Goal: Task Accomplishment & Management: Manage account settings

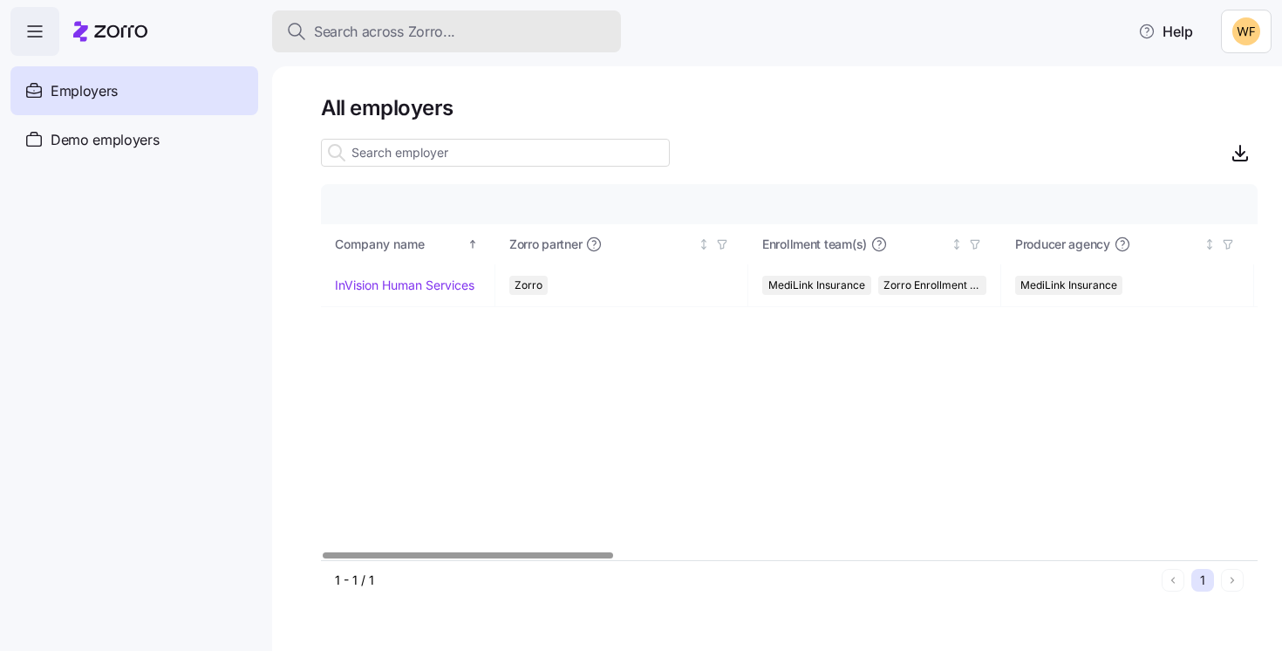
click at [353, 34] on span "Search across Zorro..." at bounding box center [384, 32] width 141 height 22
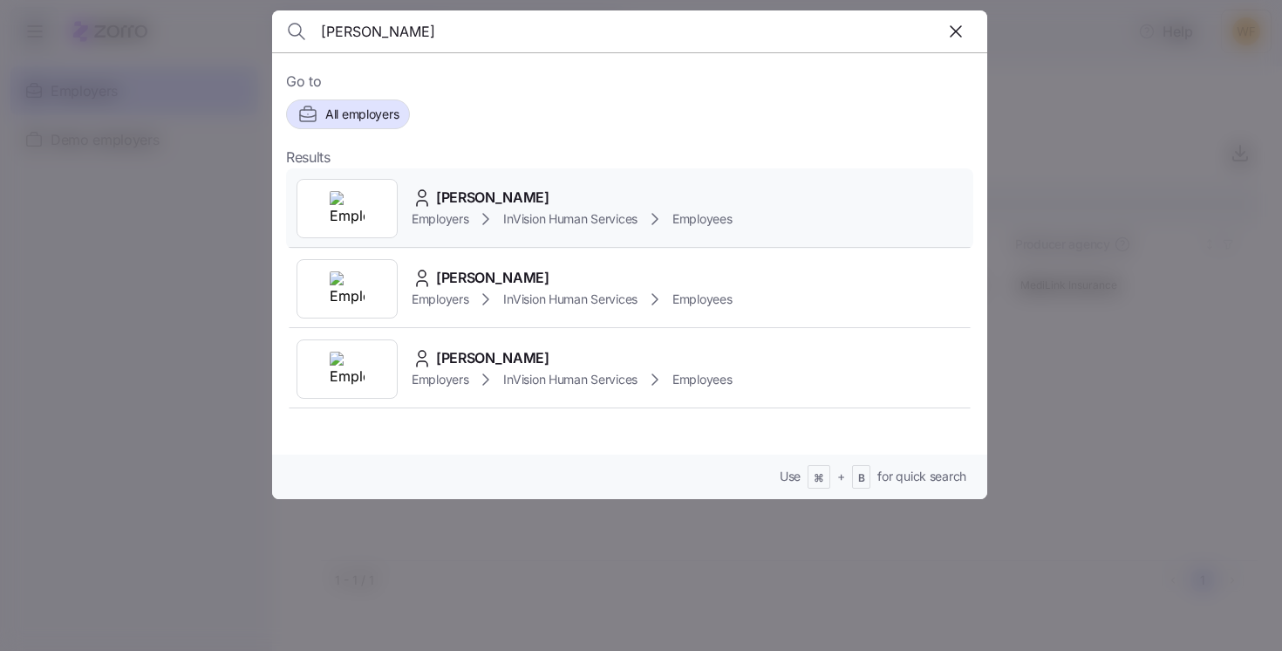
type input "laura"
click at [482, 186] on div "Laura Sanchez Employers InVision Human Services Employees" at bounding box center [629, 208] width 687 height 80
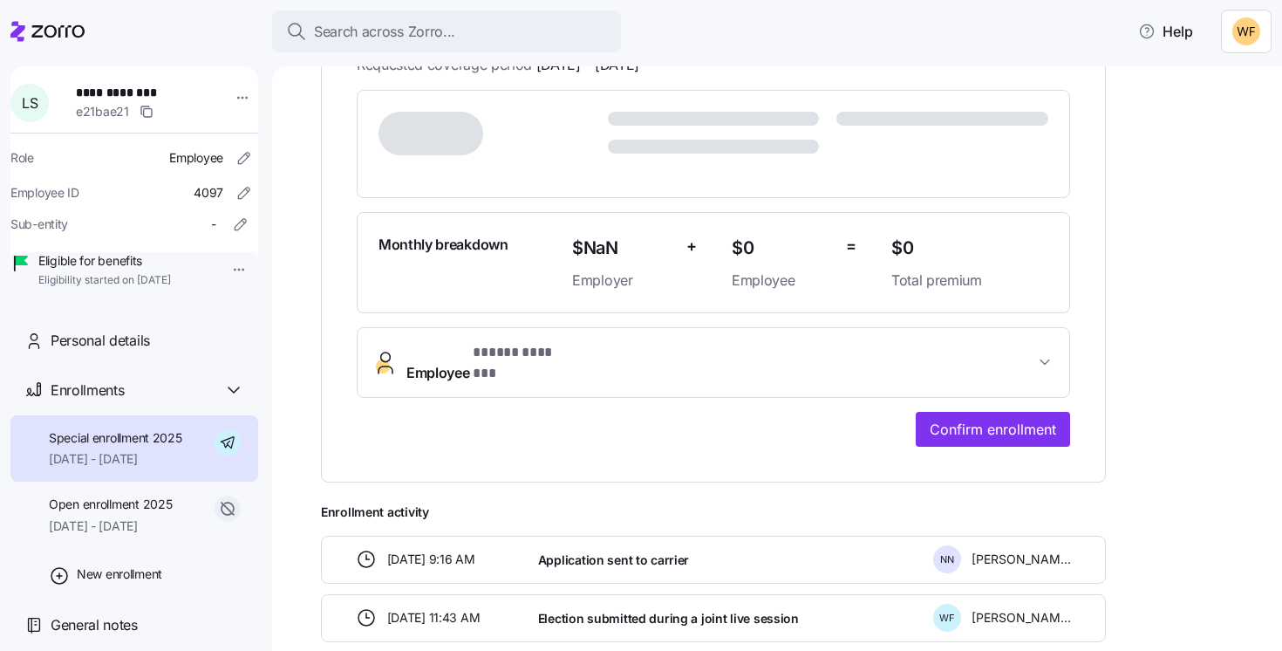
scroll to position [397, 0]
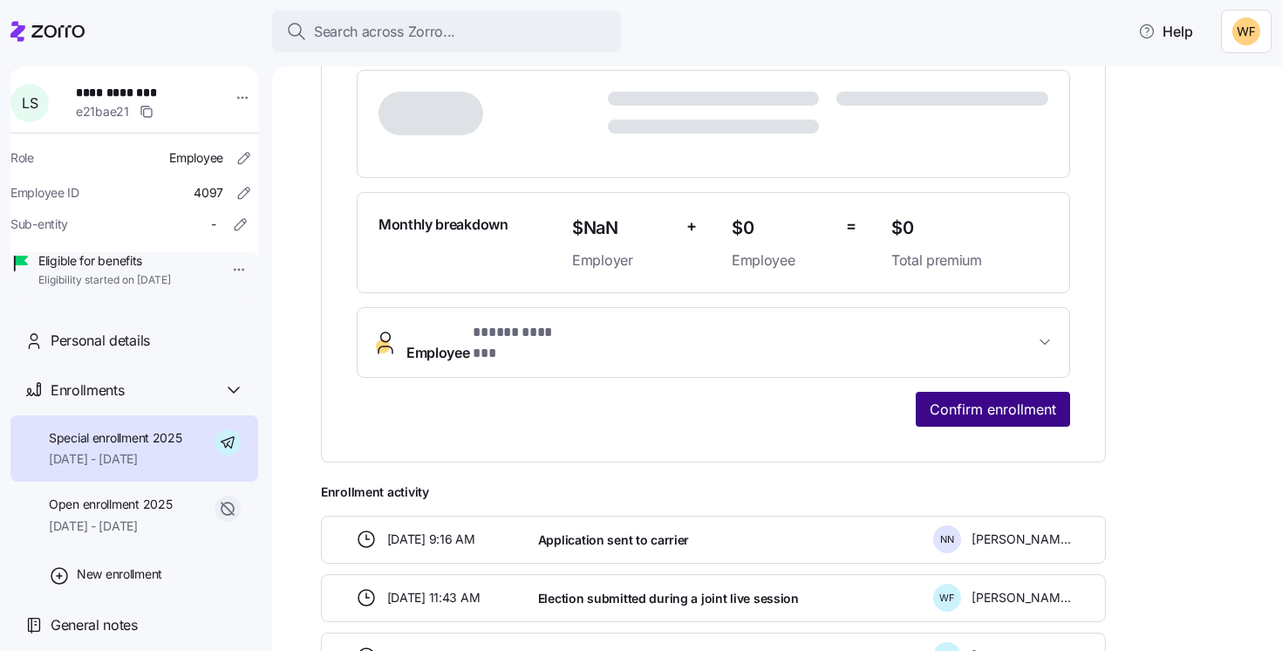
click at [937, 399] on span "Confirm enrollment" at bounding box center [993, 409] width 126 height 21
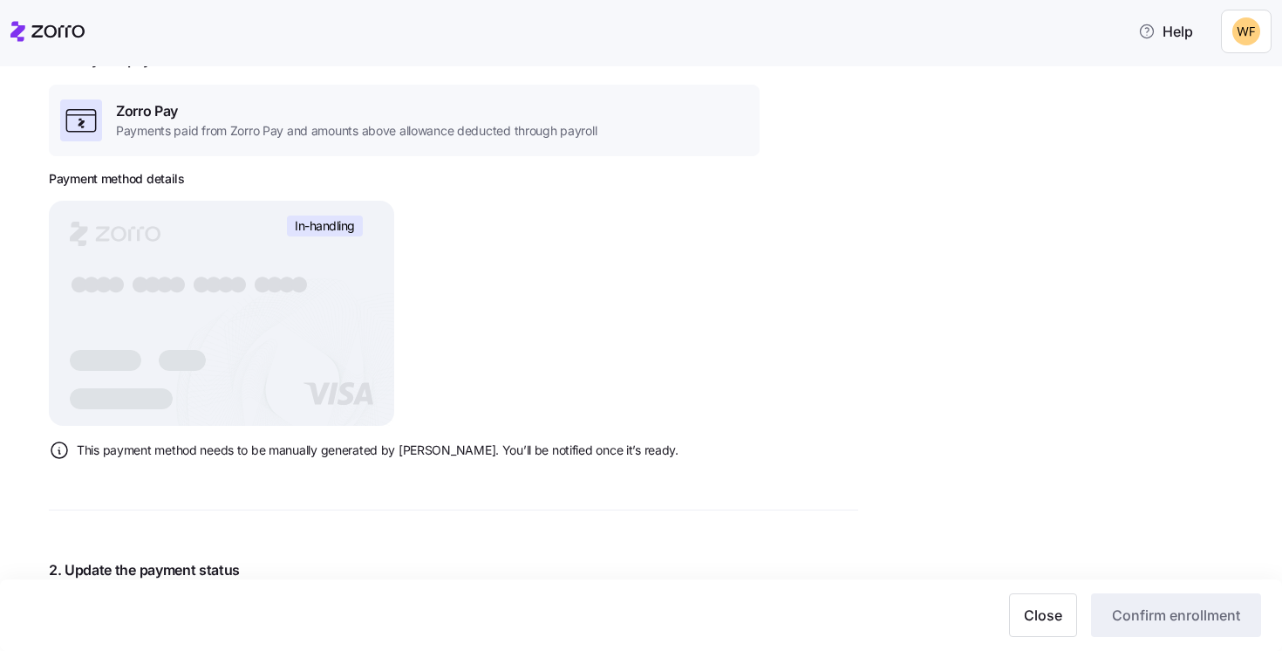
scroll to position [253, 0]
click at [320, 275] on rect at bounding box center [221, 314] width 345 height 225
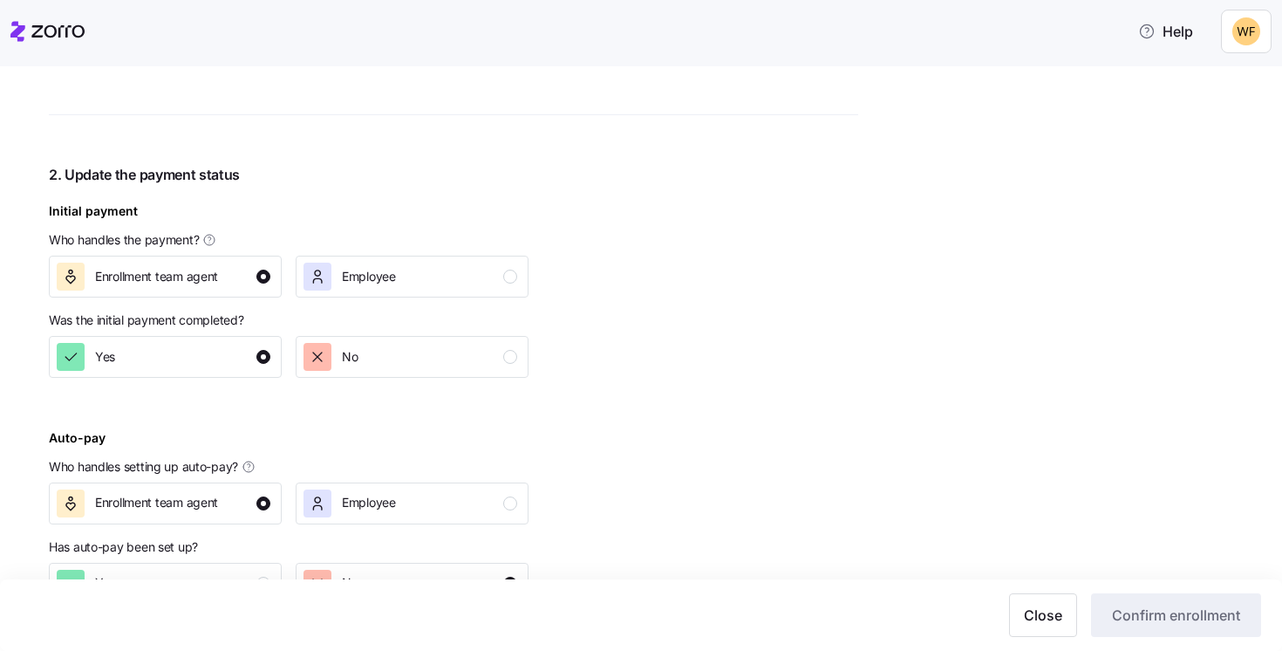
scroll to position [651, 0]
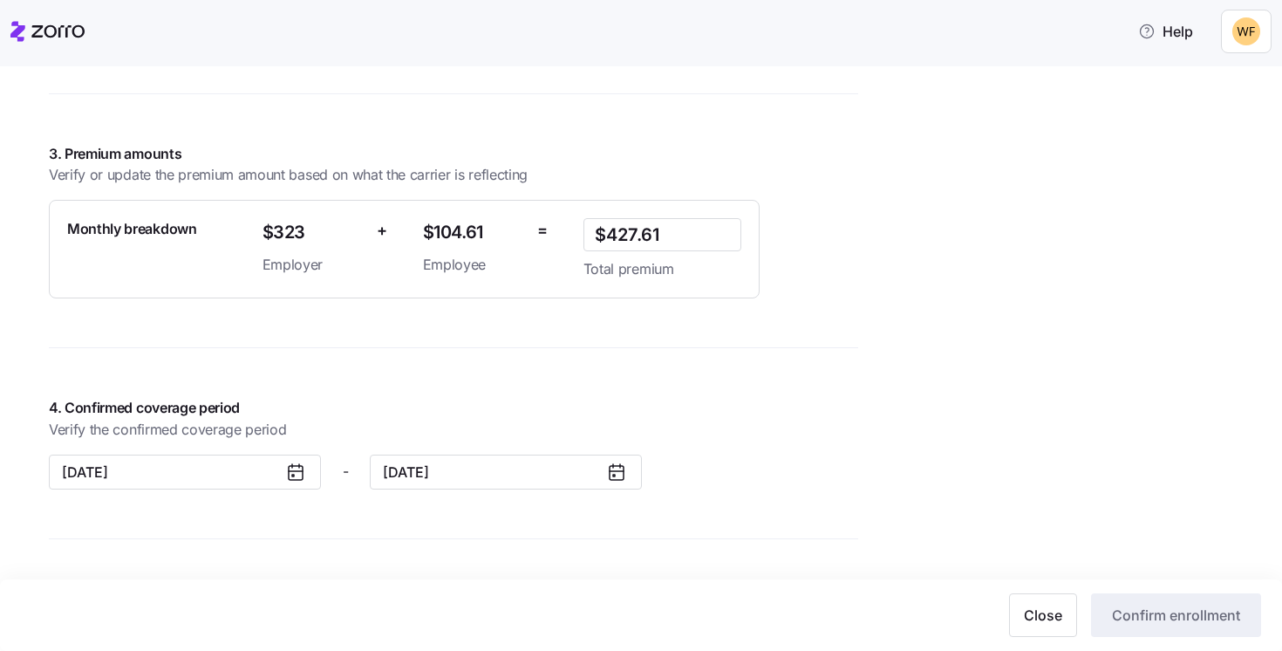
click at [777, 415] on span "4. Confirmed coverage period" at bounding box center [453, 408] width 809 height 22
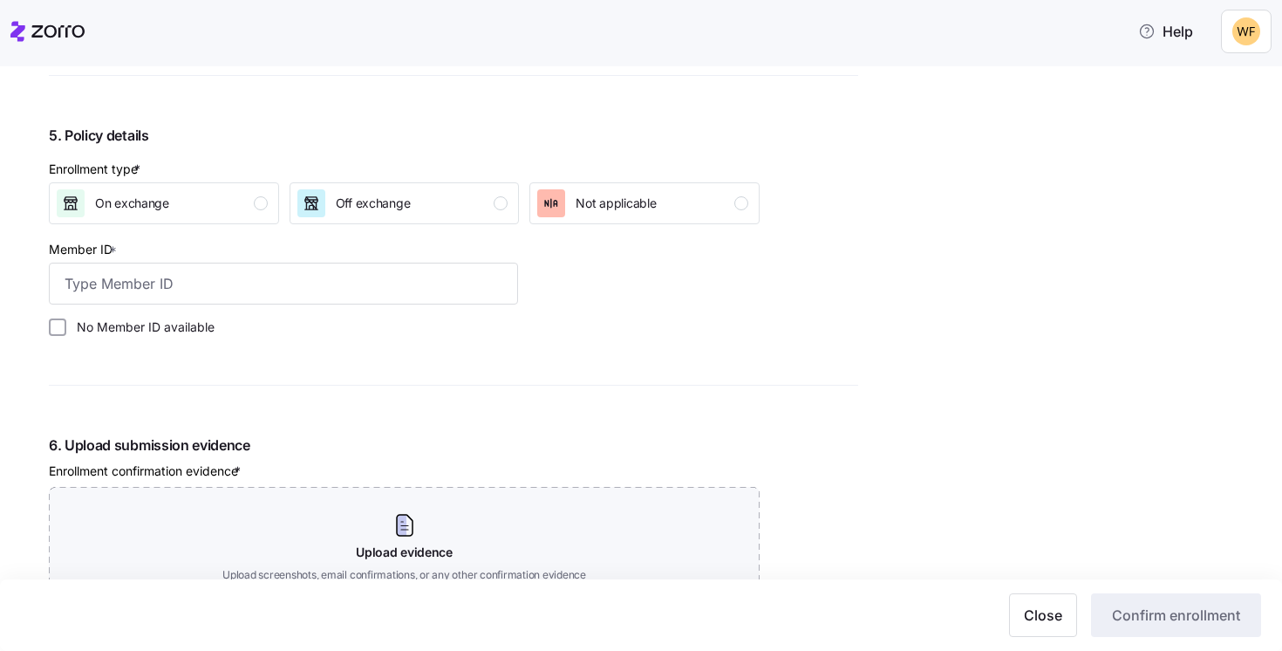
scroll to position [1676, 0]
click at [502, 208] on div "button" at bounding box center [501, 201] width 14 height 14
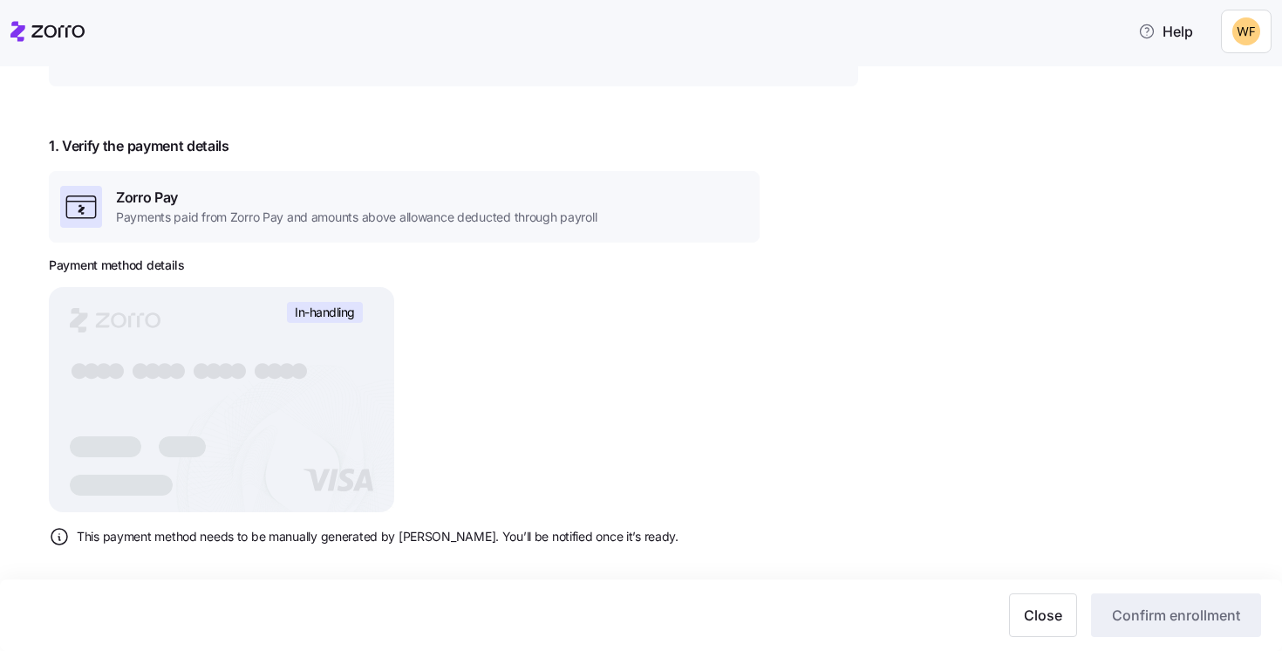
scroll to position [0, 0]
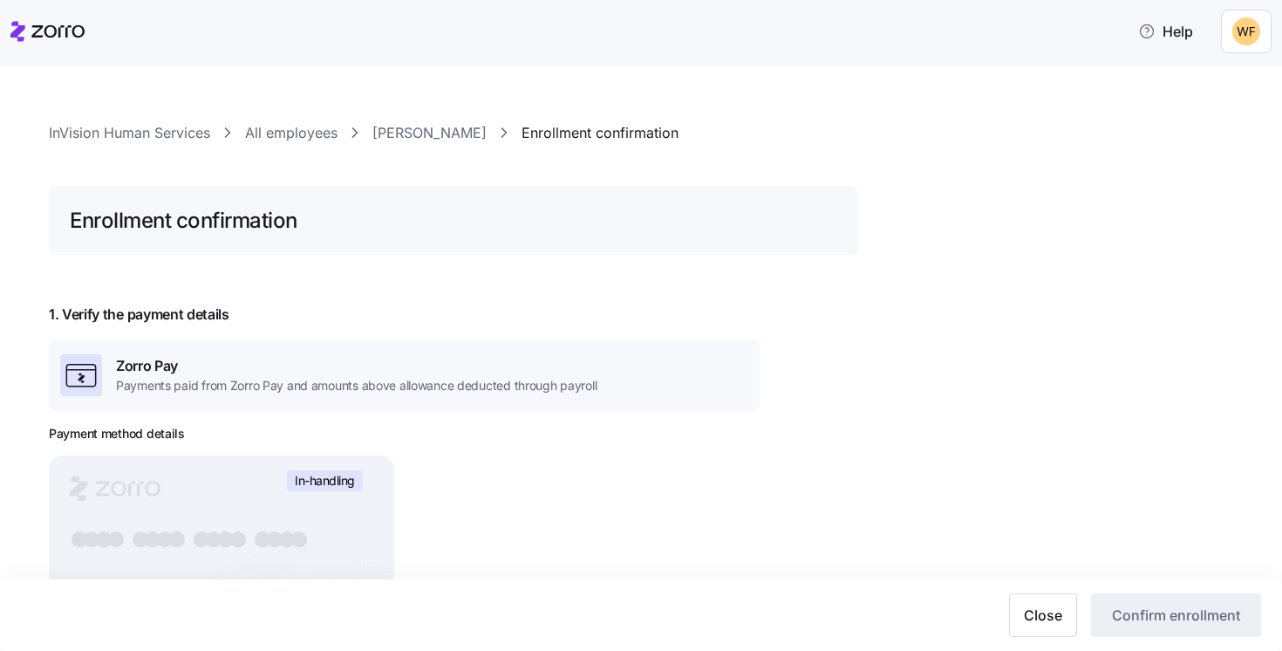
click at [694, 417] on div "1. Verify the payment details Zorro Pay Payments paid from Zorro Pay and amount…" at bounding box center [404, 510] width 711 height 412
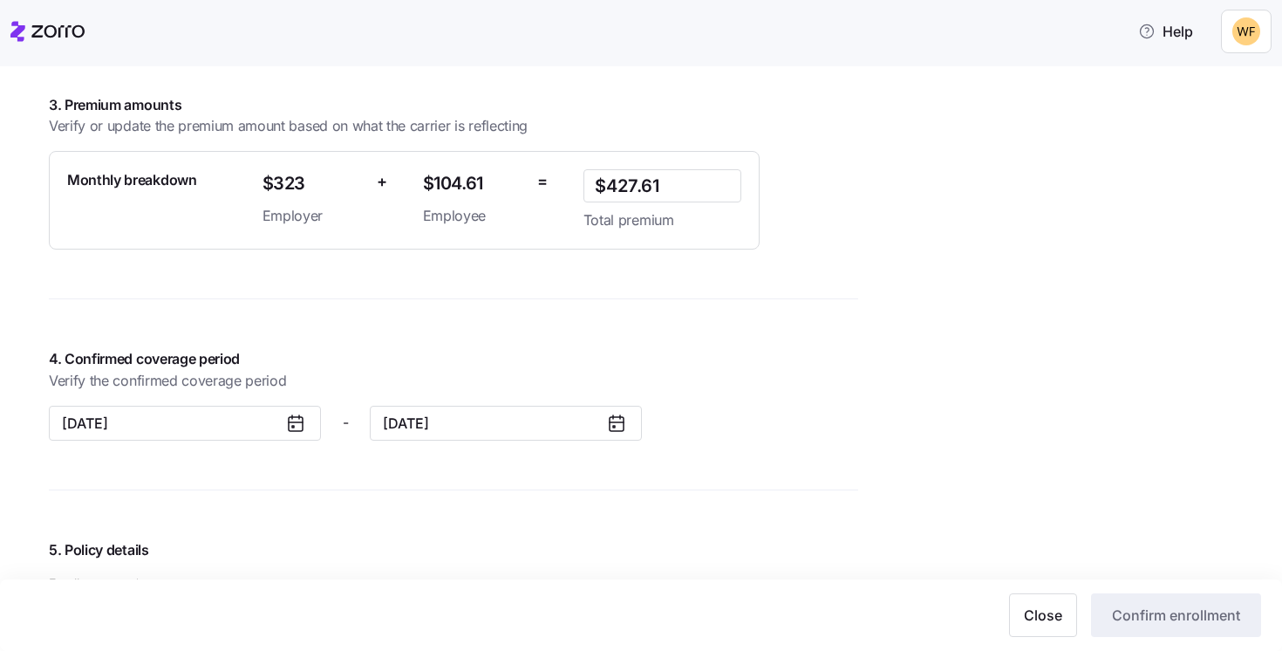
scroll to position [1260, 0]
click at [753, 446] on div "InVision Human Services All employees Laura Sanchez Enrollment confirmation Enr…" at bounding box center [453, 104] width 809 height 2540
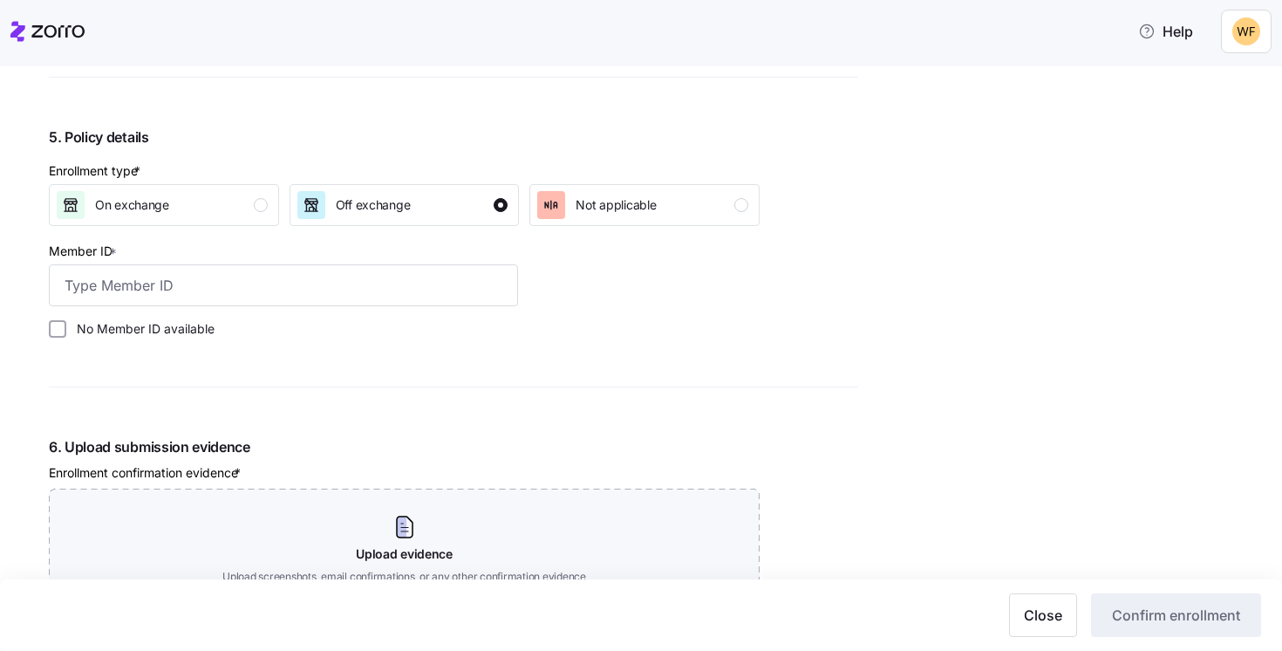
scroll to position [1691, 0]
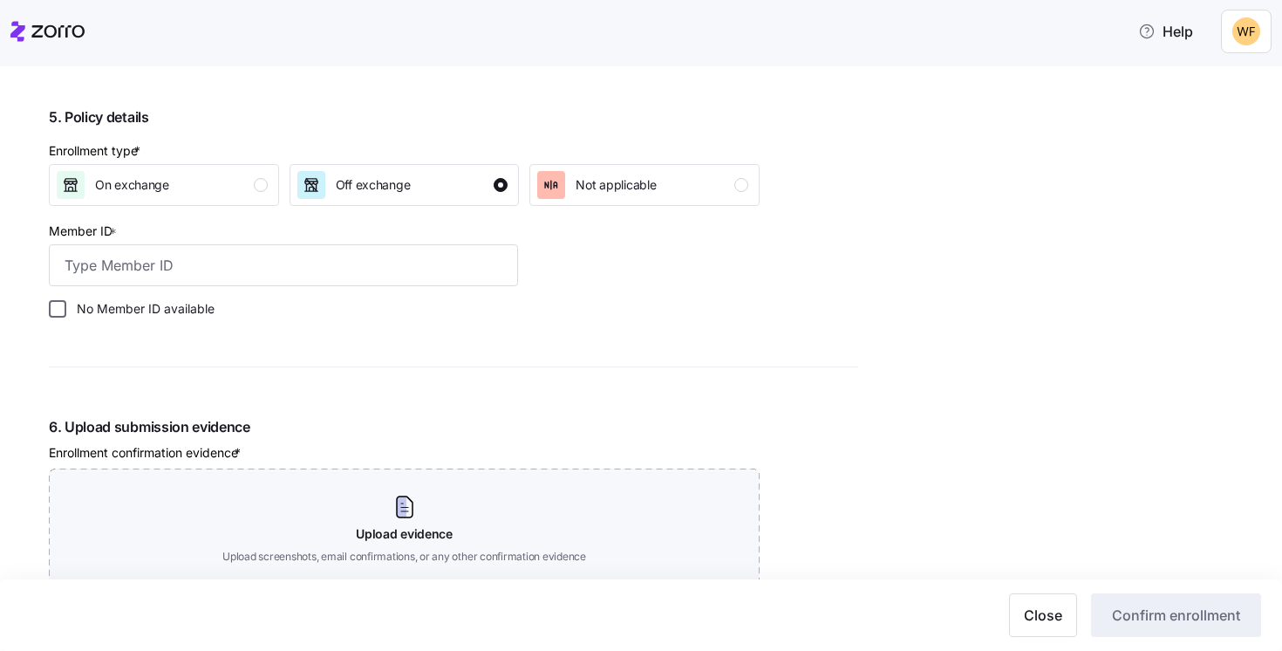
click at [58, 311] on input "No Member ID available" at bounding box center [57, 308] width 17 height 17
checkbox input "true"
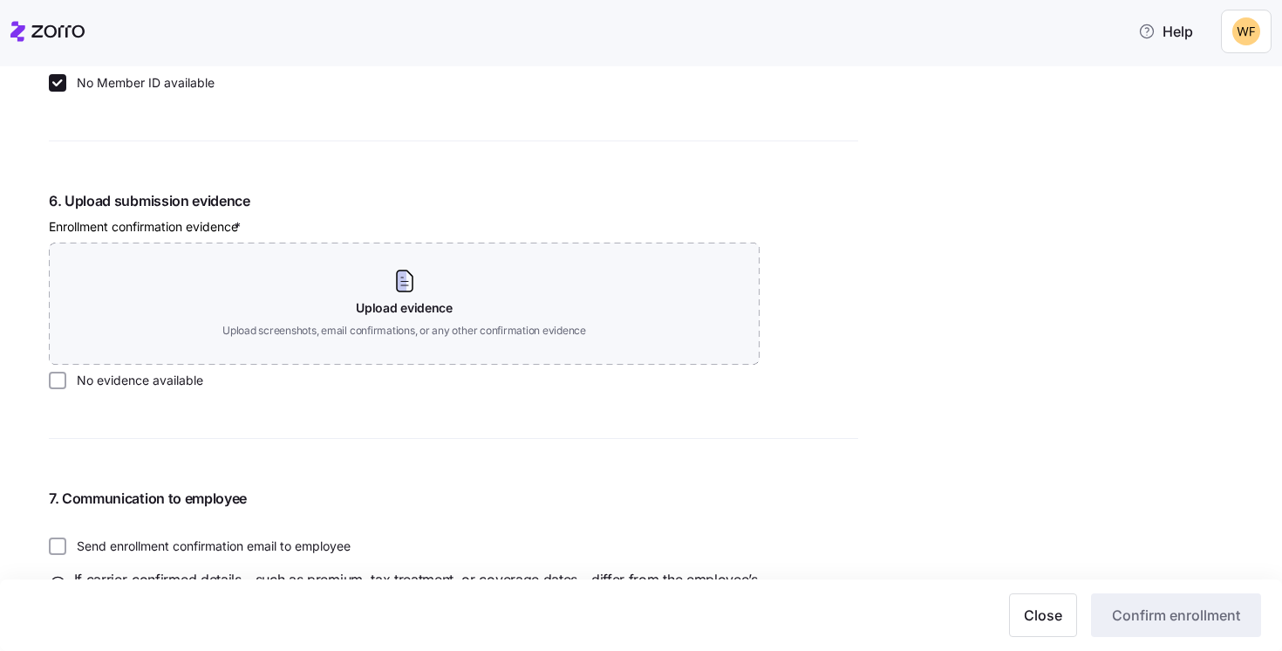
scroll to position [2005, 0]
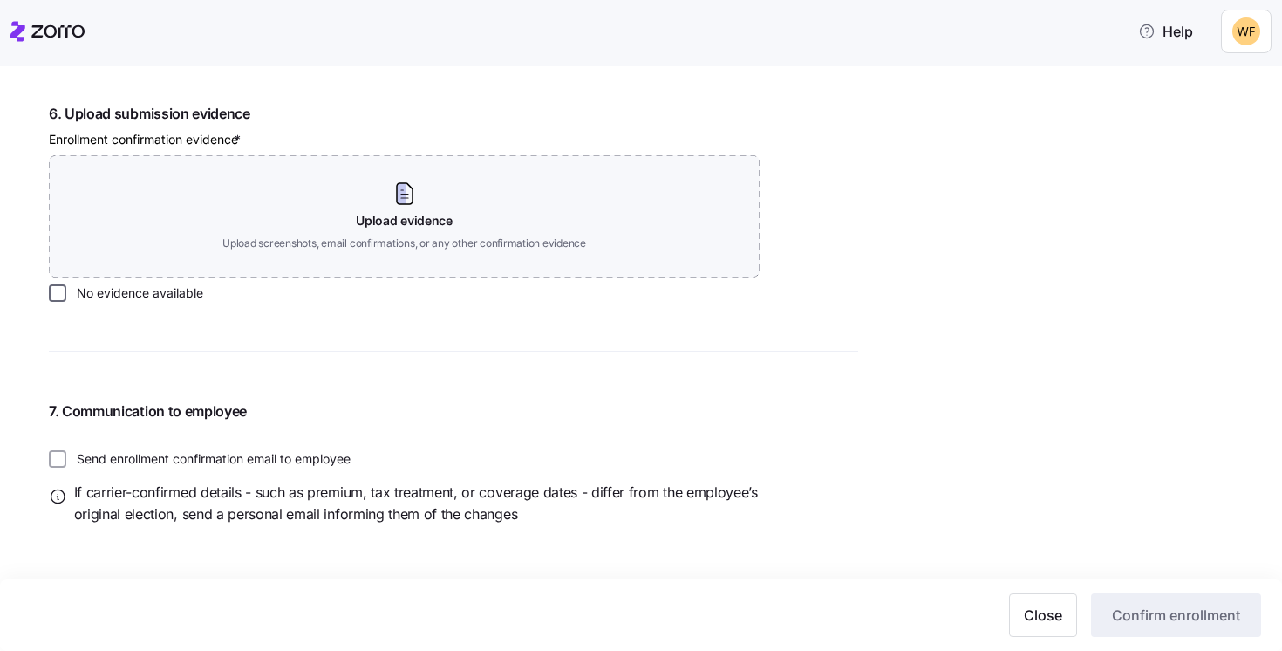
click at [63, 293] on input "No evidence available" at bounding box center [57, 292] width 17 height 17
checkbox input "true"
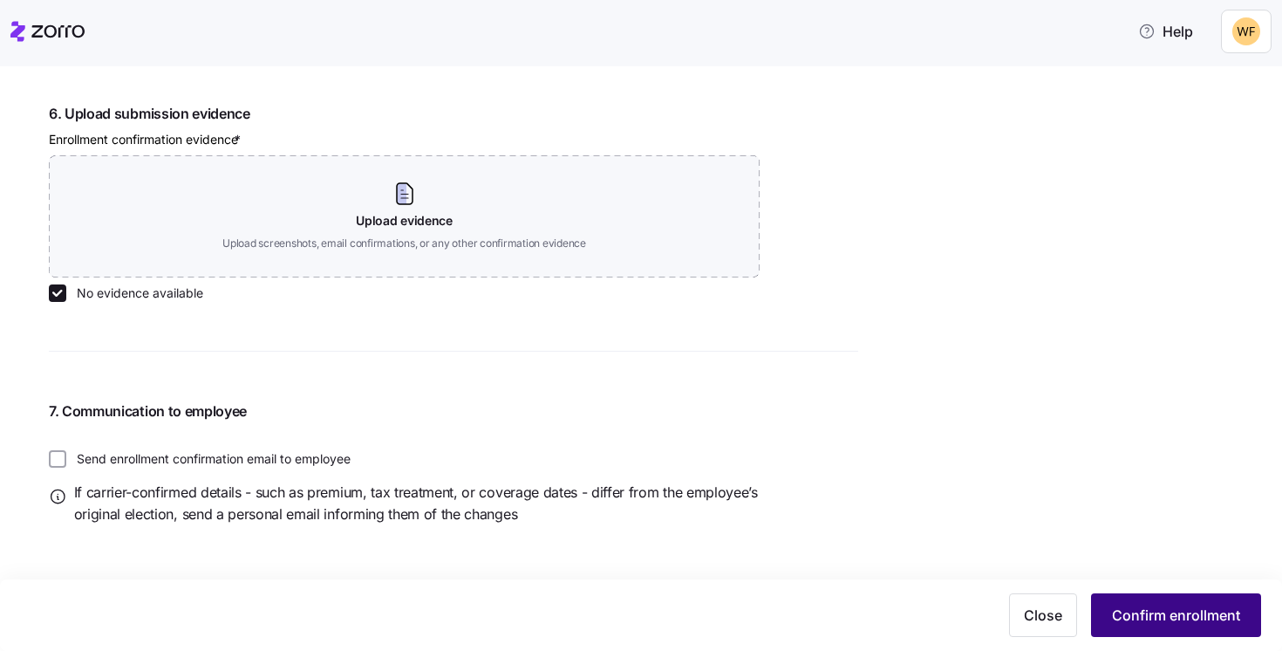
click at [1175, 615] on span "Confirm enrollment" at bounding box center [1176, 614] width 128 height 21
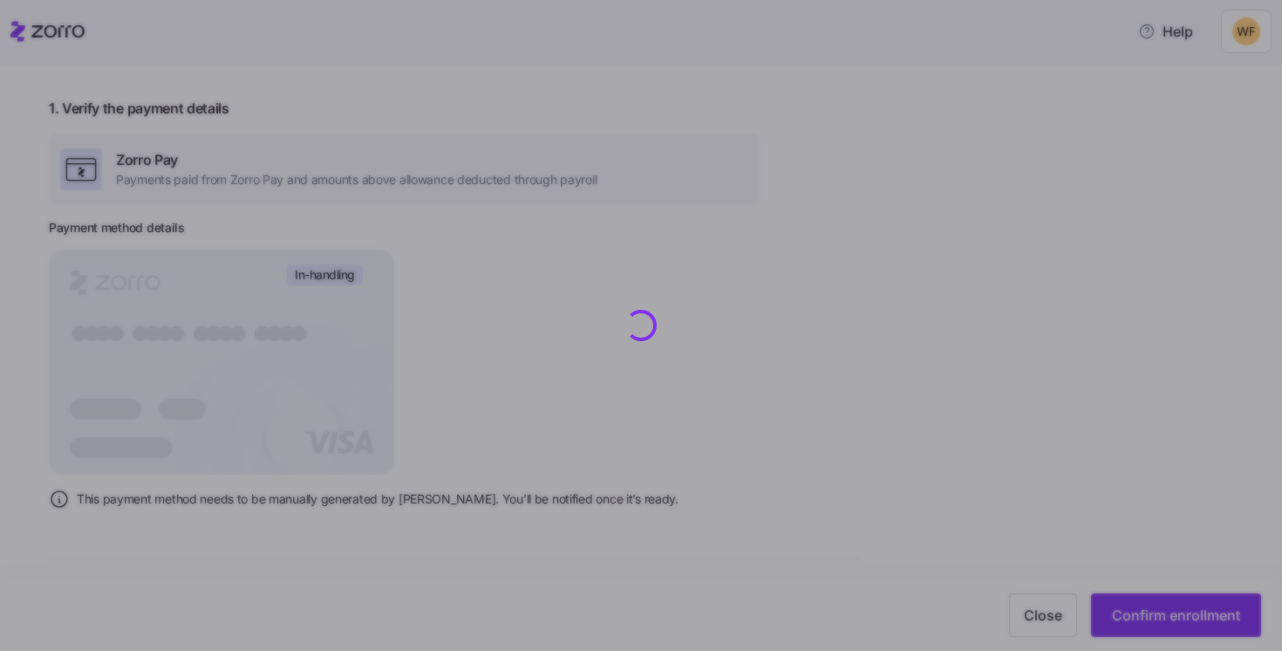
scroll to position [0, 0]
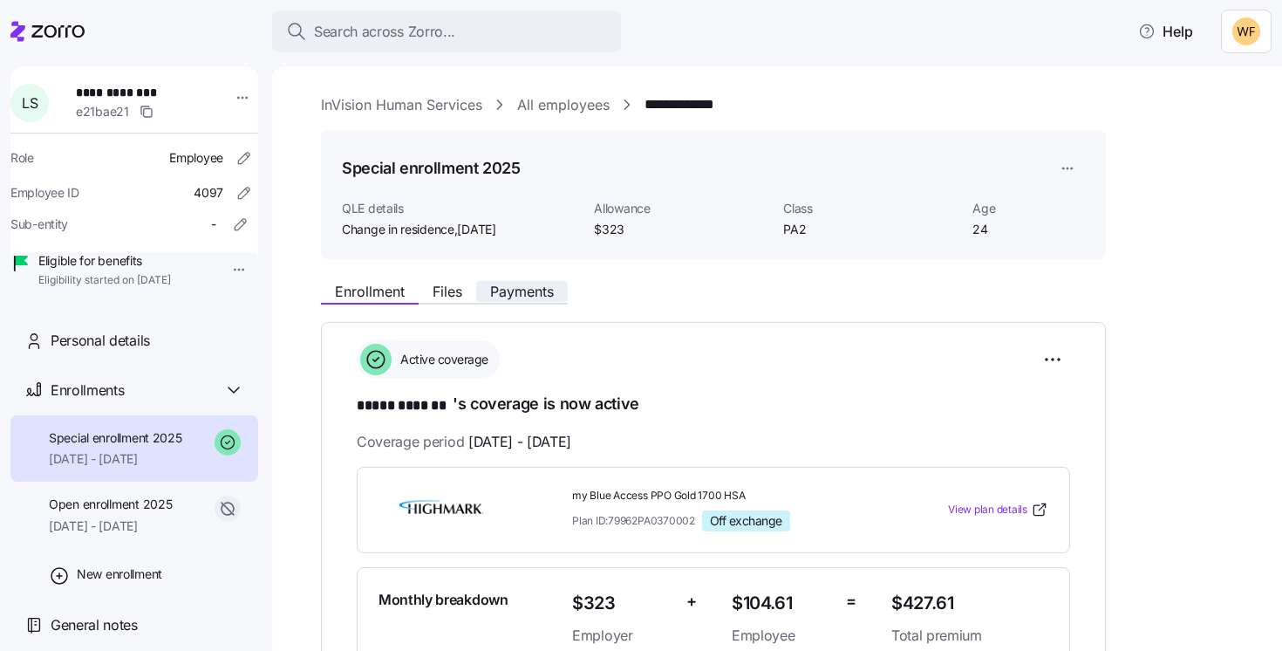
click at [561, 299] on button "Payments" at bounding box center [522, 291] width 92 height 21
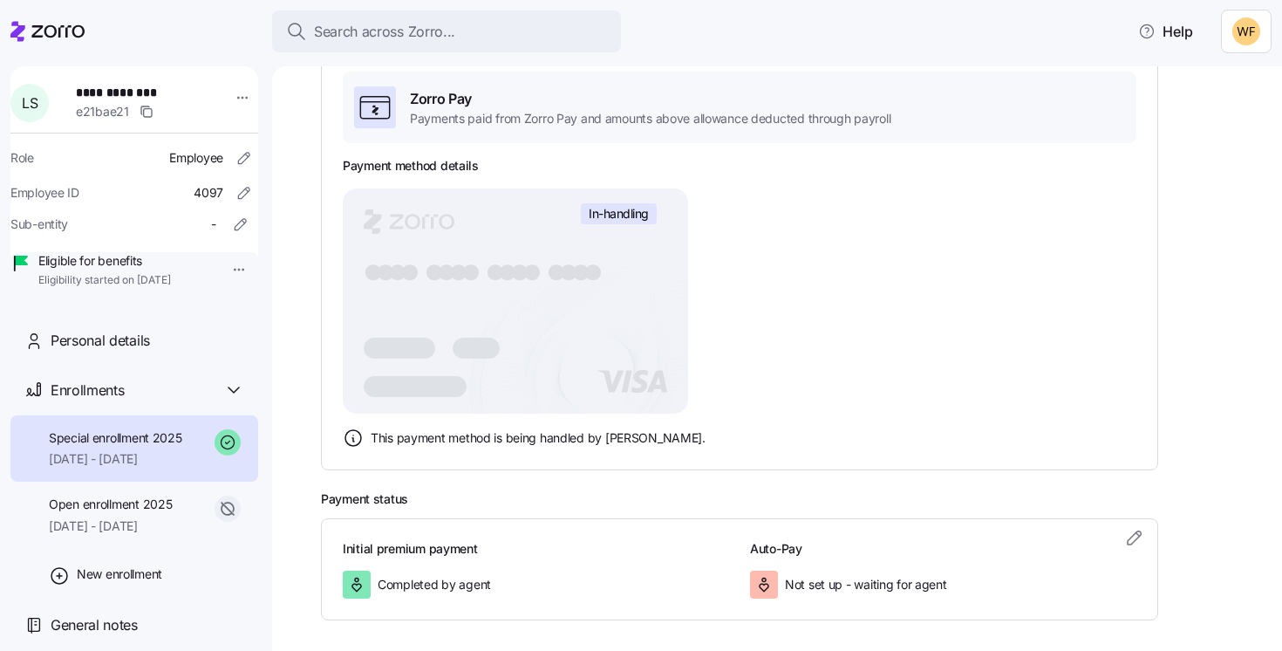
scroll to position [307, 0]
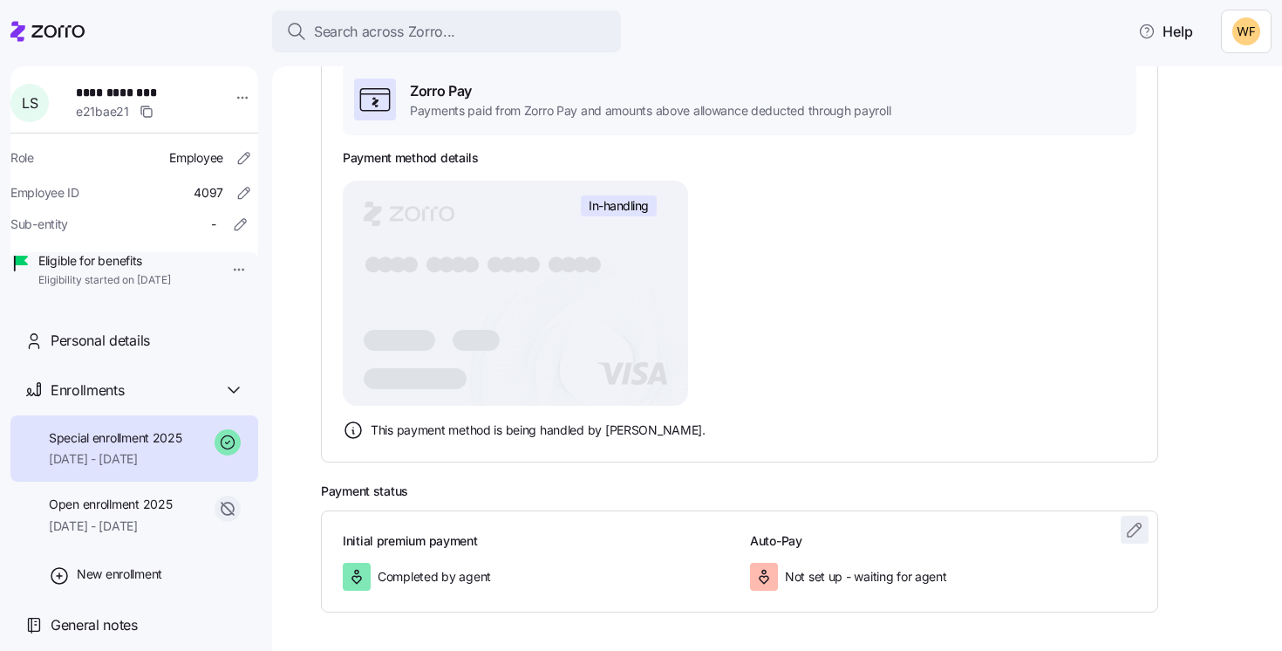
click at [1135, 523] on icon "button" at bounding box center [1134, 529] width 21 height 21
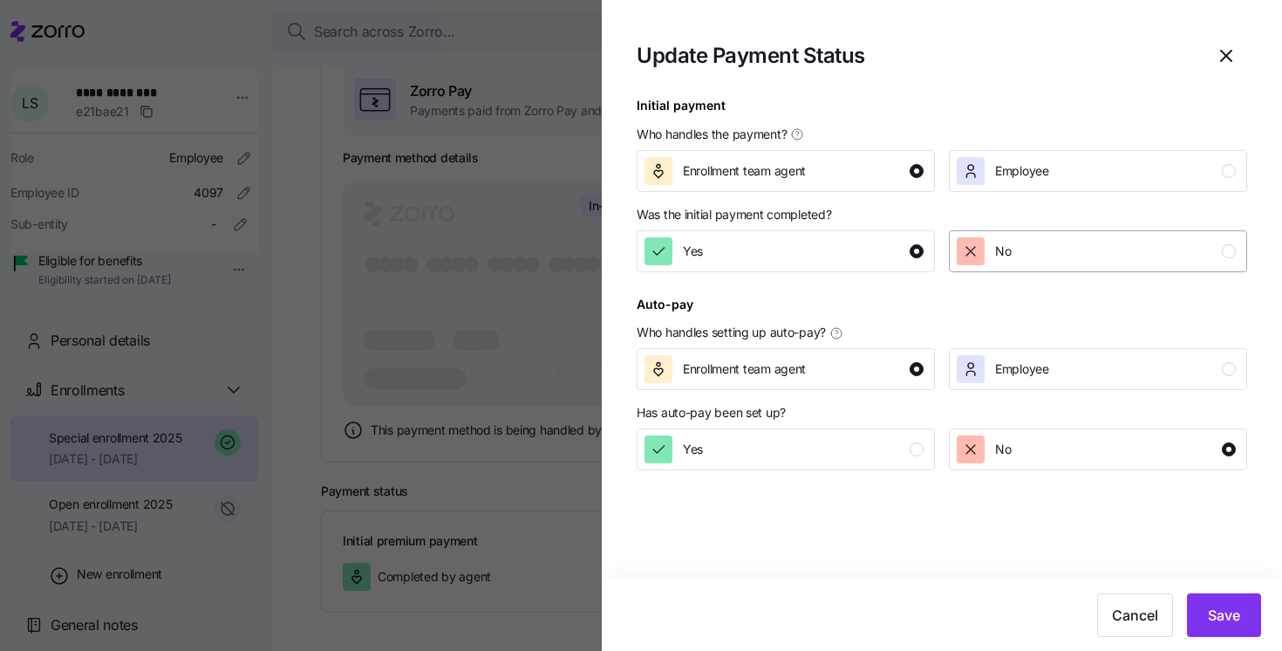
click at [1231, 250] on div "button" at bounding box center [1229, 251] width 14 height 14
click at [1206, 616] on button "Save" at bounding box center [1224, 615] width 74 height 44
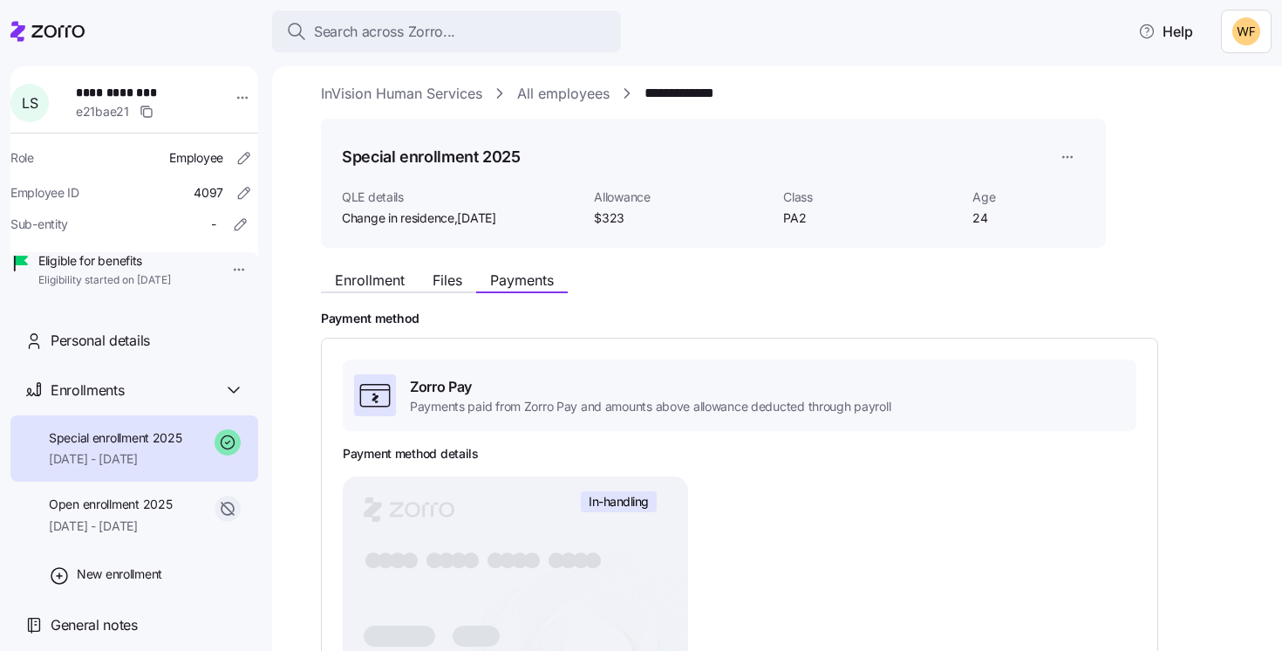
scroll to position [10, 0]
click at [387, 276] on span "Enrollment" at bounding box center [370, 281] width 70 height 14
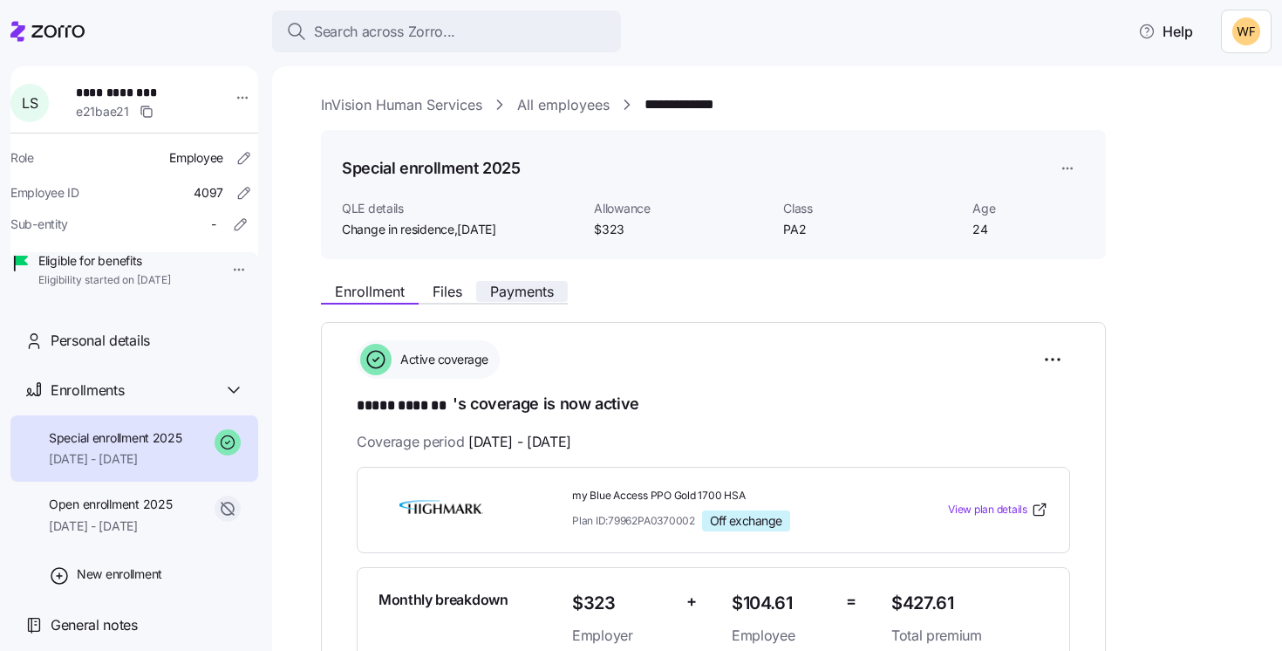
click at [515, 284] on span "Payments" at bounding box center [522, 291] width 64 height 14
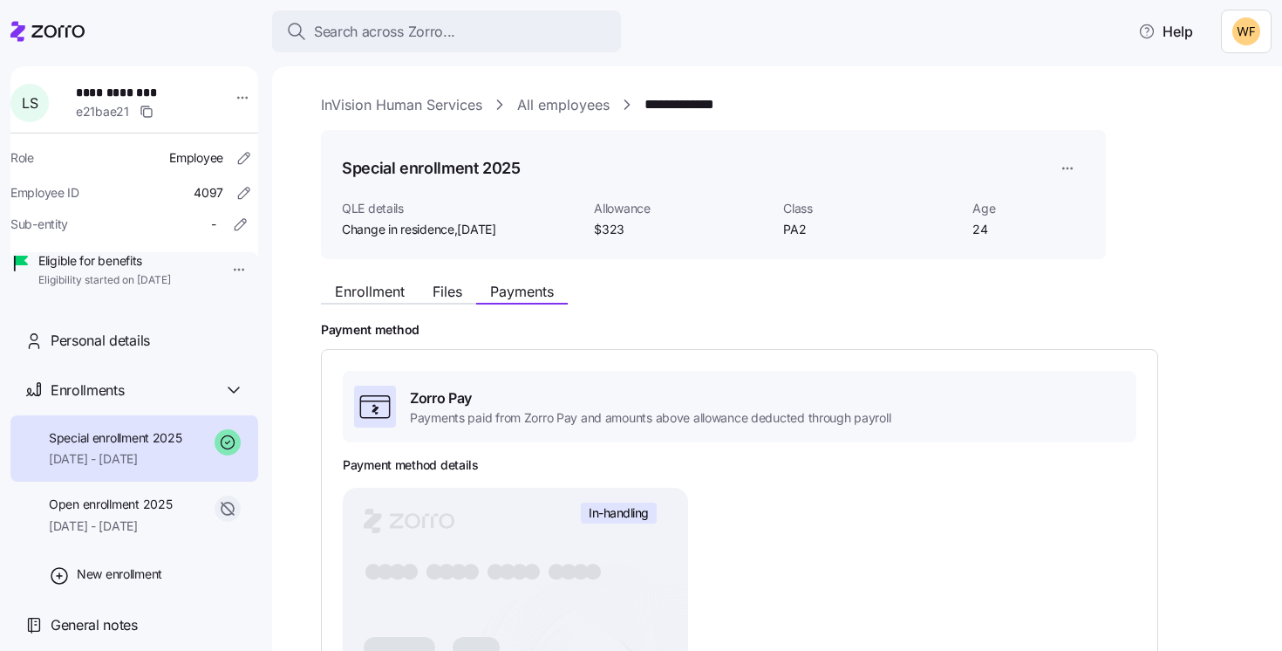
scroll to position [160, 0]
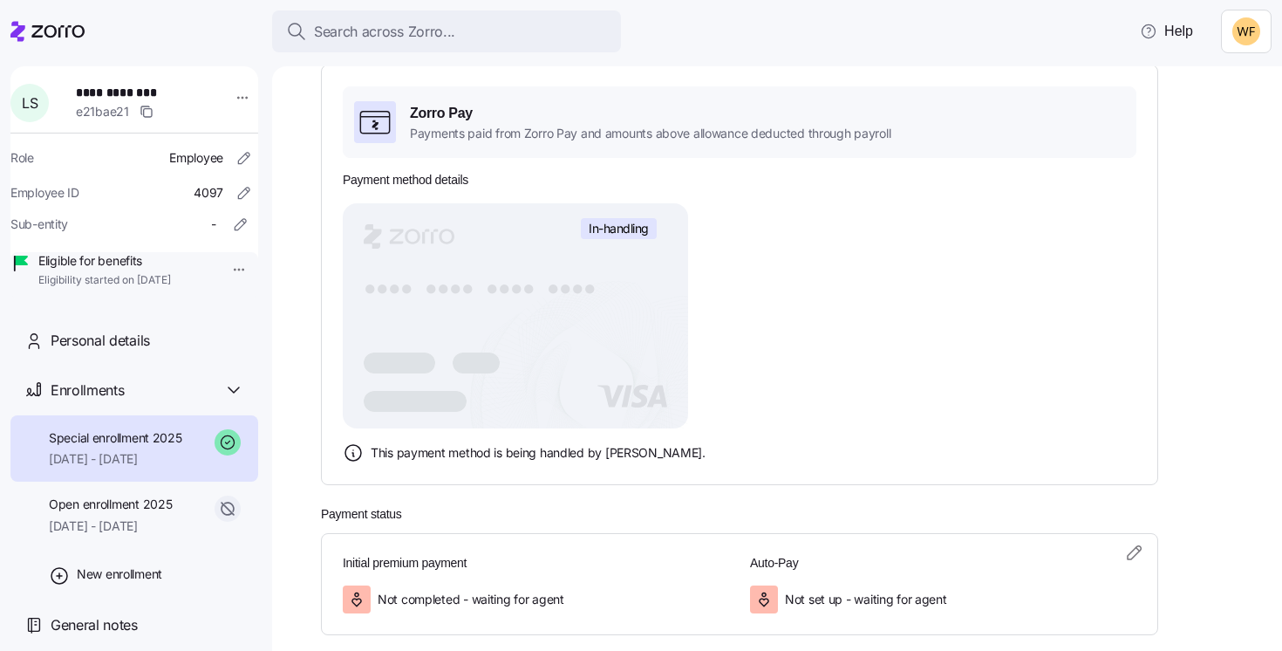
scroll to position [290, 0]
